Goal: Information Seeking & Learning: Learn about a topic

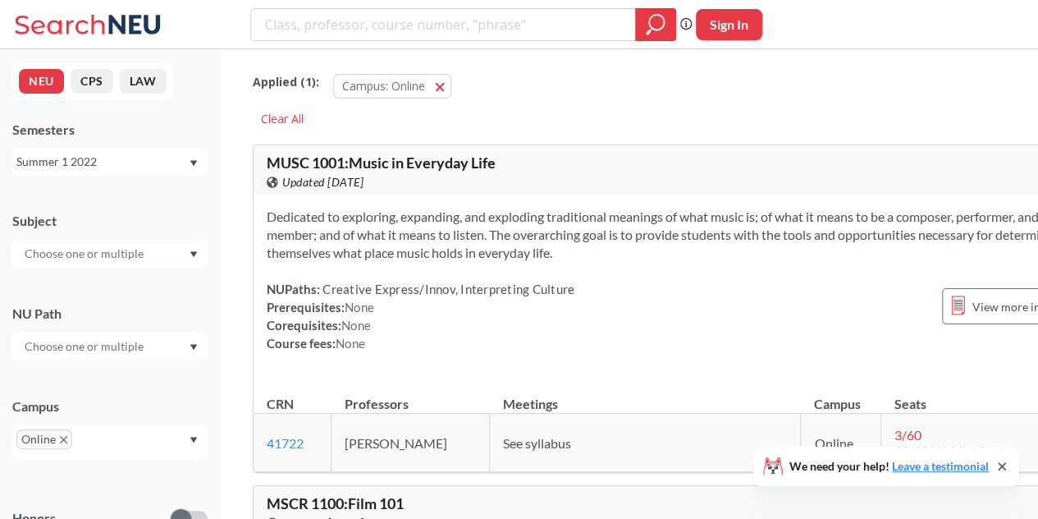
click at [132, 172] on div "Summer 1 2022" at bounding box center [109, 162] width 195 height 26
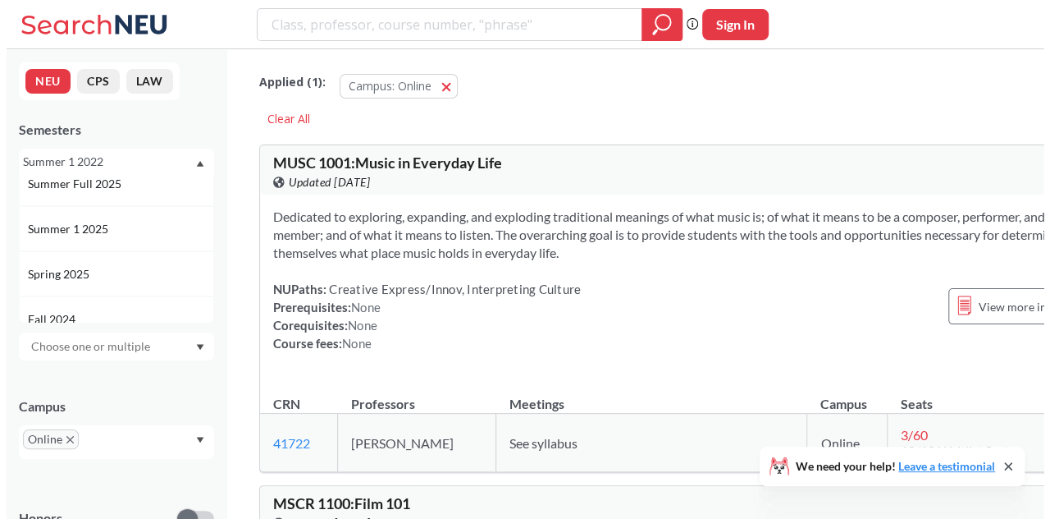
scroll to position [103, 0]
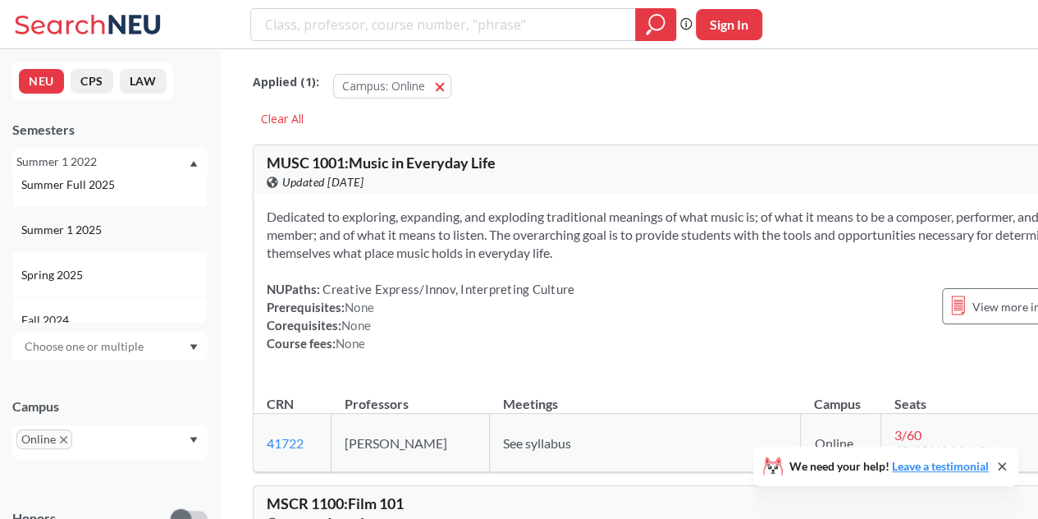
click at [126, 229] on div "Summer 1 2025" at bounding box center [113, 230] width 185 height 18
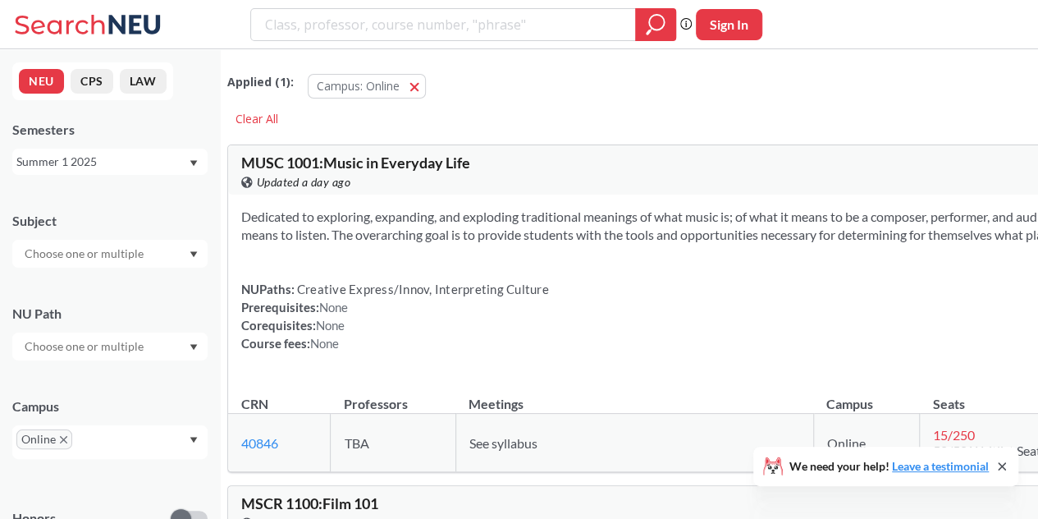
click at [110, 23] on icon at bounding box center [135, 24] width 52 height 19
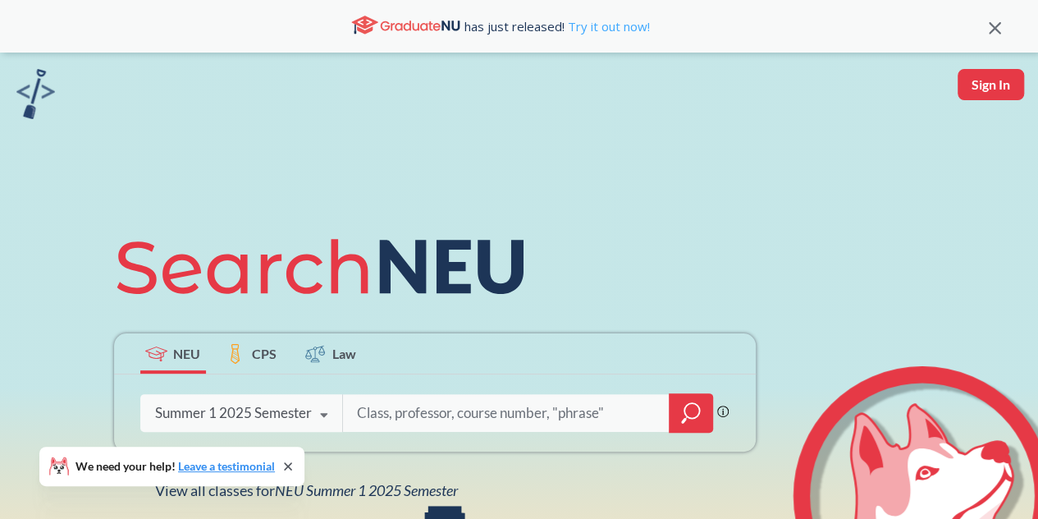
click at [596, 30] on link "Try it out now!" at bounding box center [607, 26] width 85 height 16
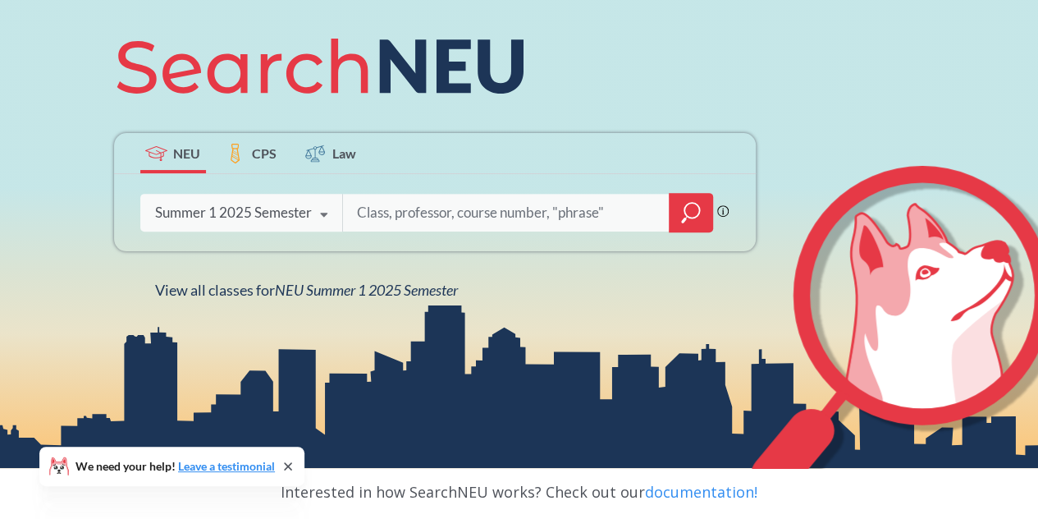
click at [512, 211] on input "search" at bounding box center [506, 212] width 302 height 34
type input "computer science"
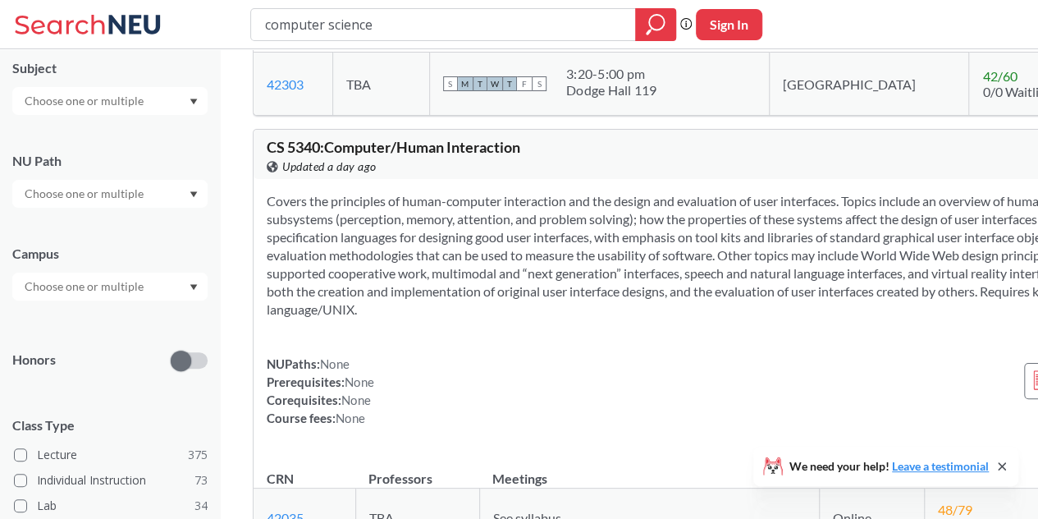
scroll to position [281, 0]
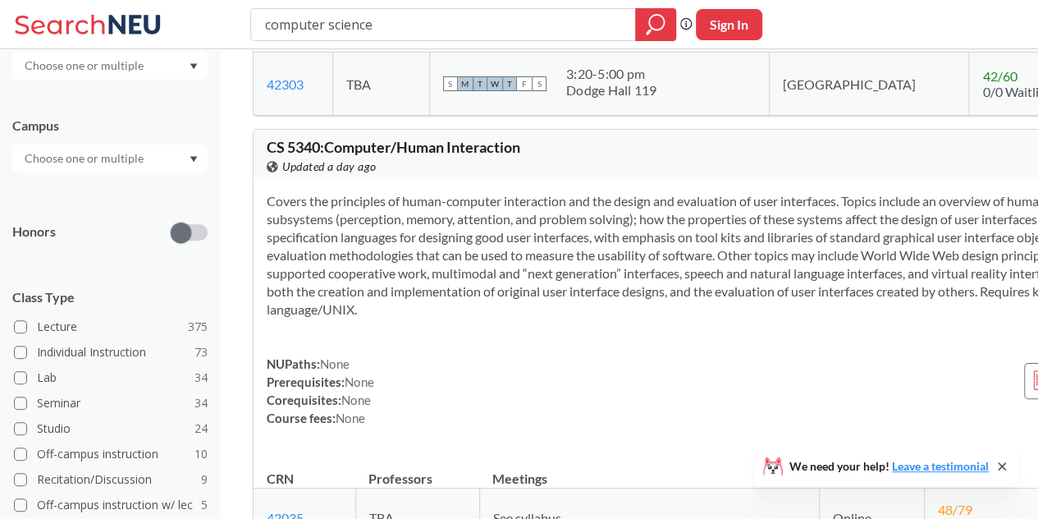
click at [166, 165] on div at bounding box center [109, 158] width 195 height 28
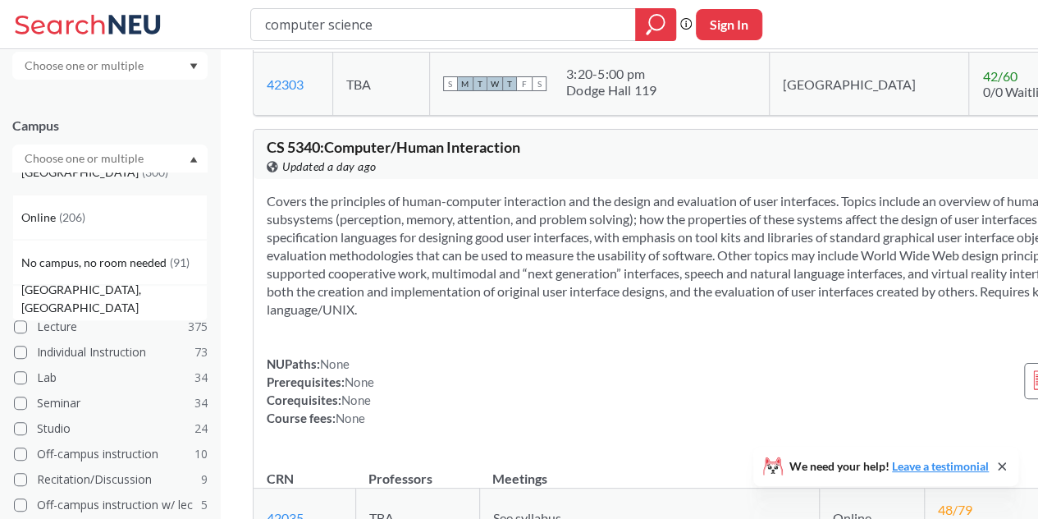
scroll to position [27, 0]
click at [113, 221] on div "Online ( 206 )" at bounding box center [113, 213] width 185 height 18
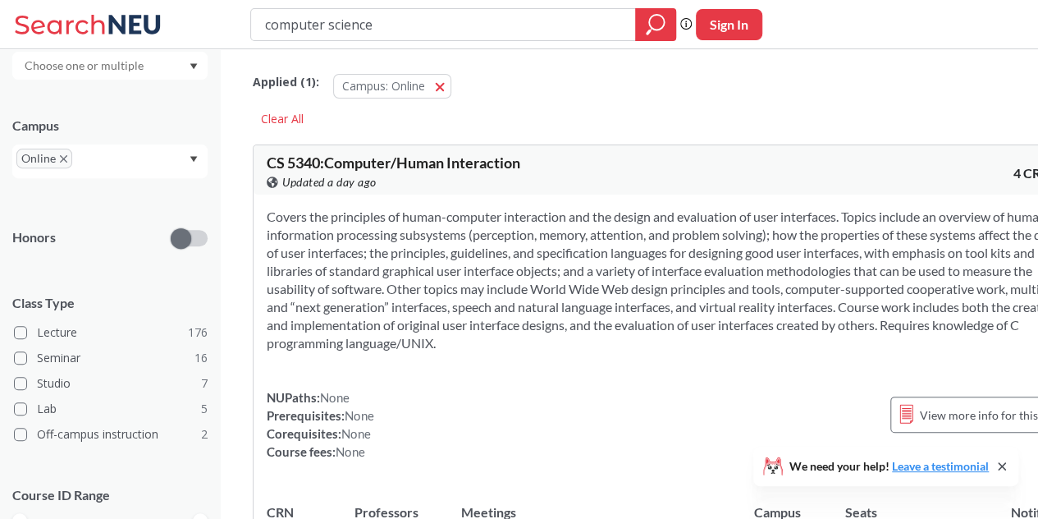
click at [565, 117] on div "Applied ( 1 ): Campus: Online Online Clear All" at bounding box center [672, 94] width 839 height 74
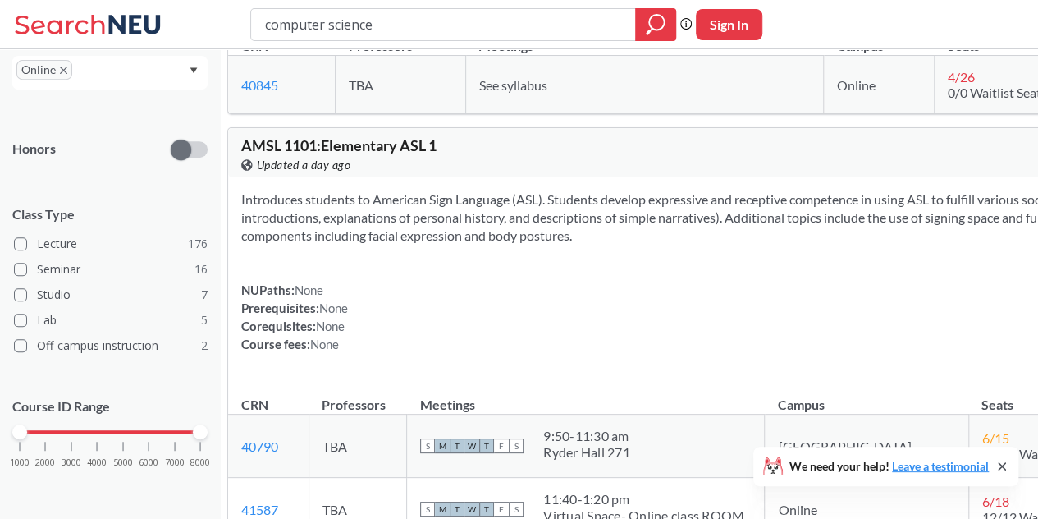
scroll to position [8247, 0]
